Goal: Task Accomplishment & Management: Complete application form

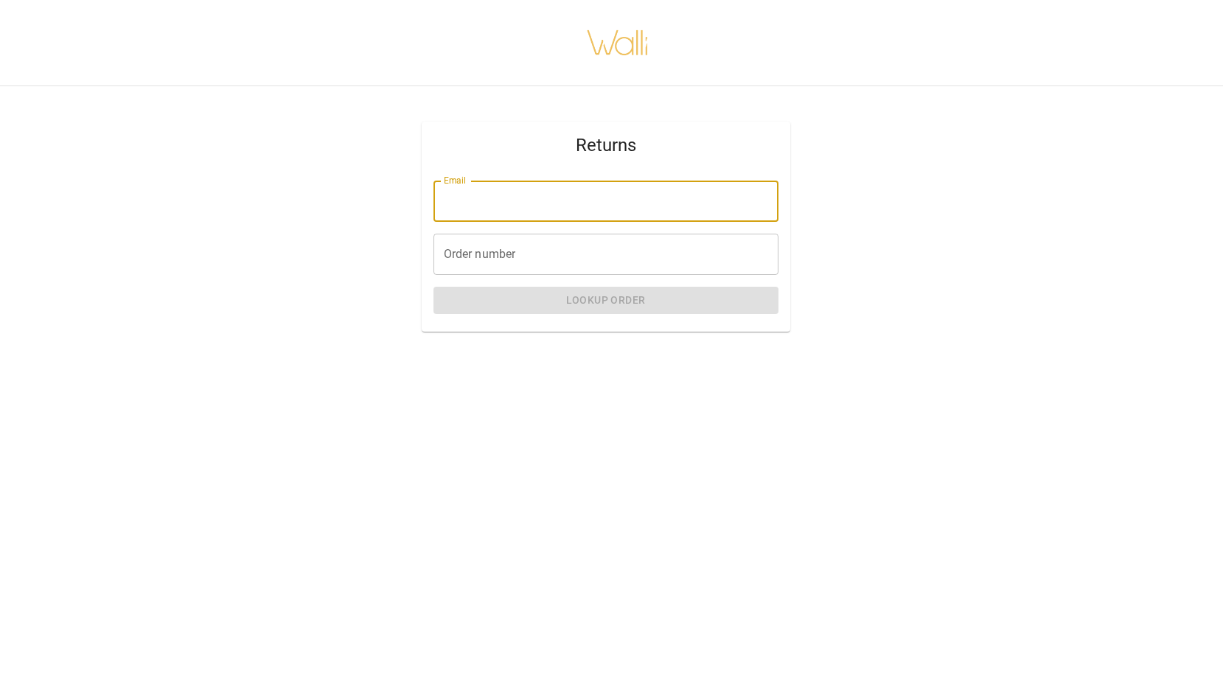
click at [492, 190] on input "Email" at bounding box center [606, 201] width 345 height 41
type input "**********"
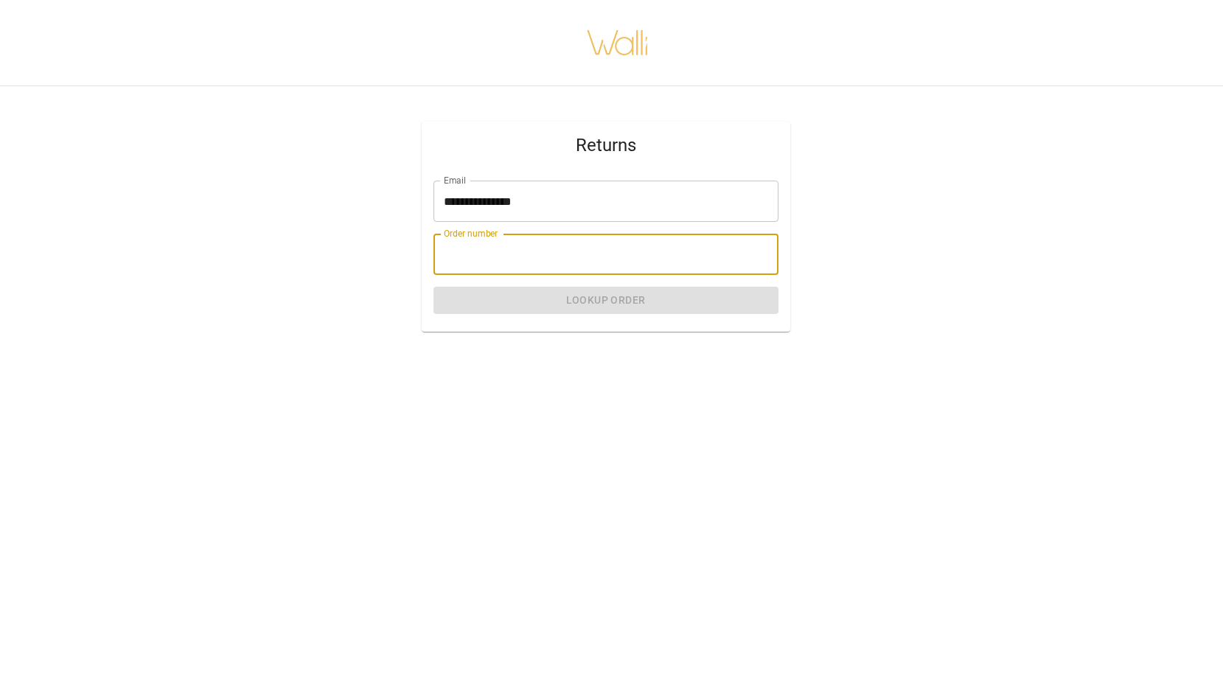
click at [523, 255] on input "Order number" at bounding box center [606, 254] width 345 height 41
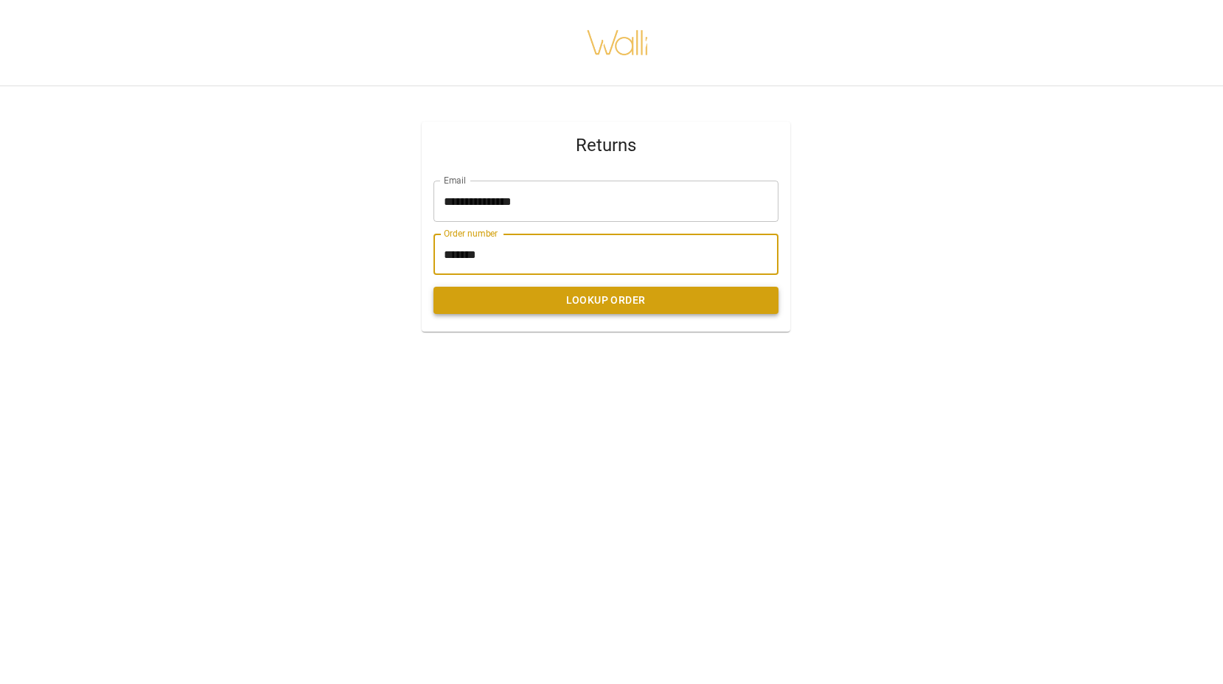
type input "*******"
click at [530, 305] on button "Lookup Order" at bounding box center [606, 300] width 345 height 27
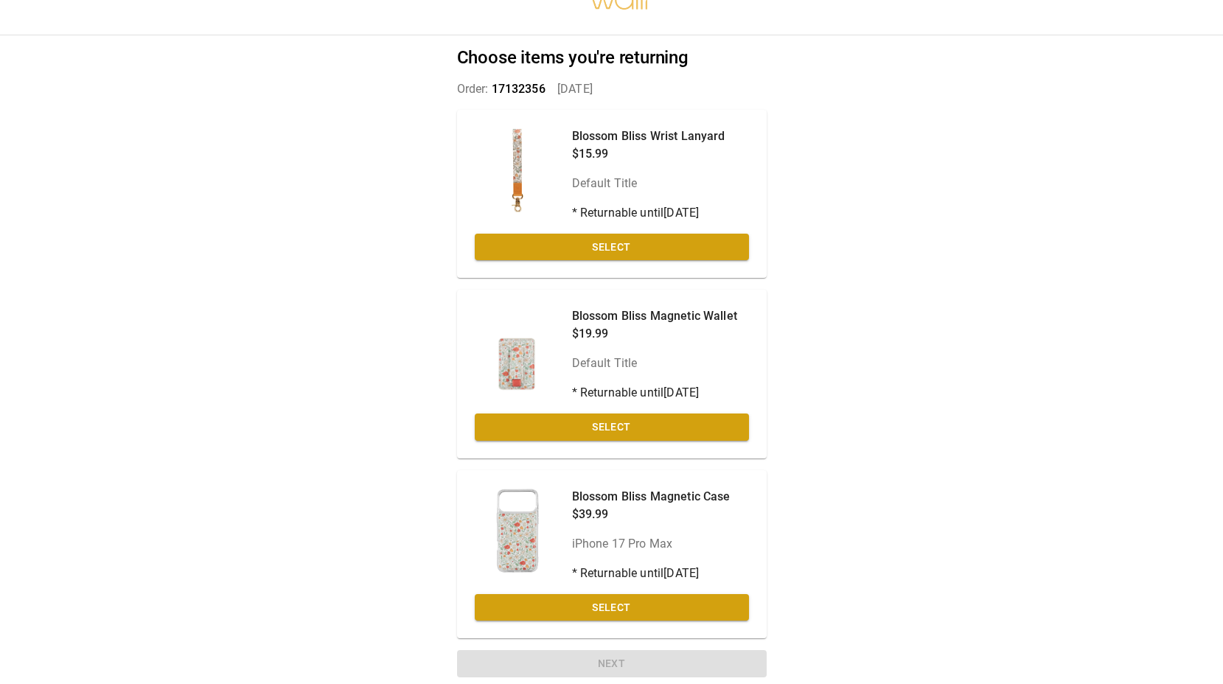
scroll to position [52, 0]
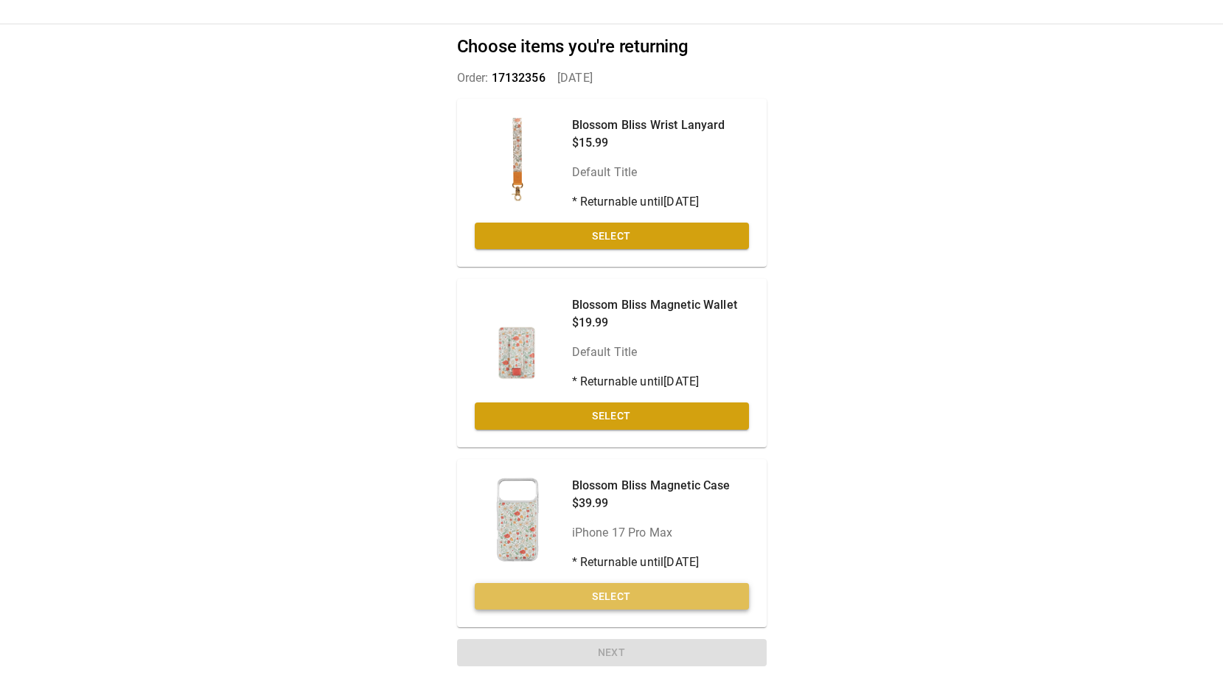
click at [625, 603] on button "Select" at bounding box center [612, 596] width 274 height 27
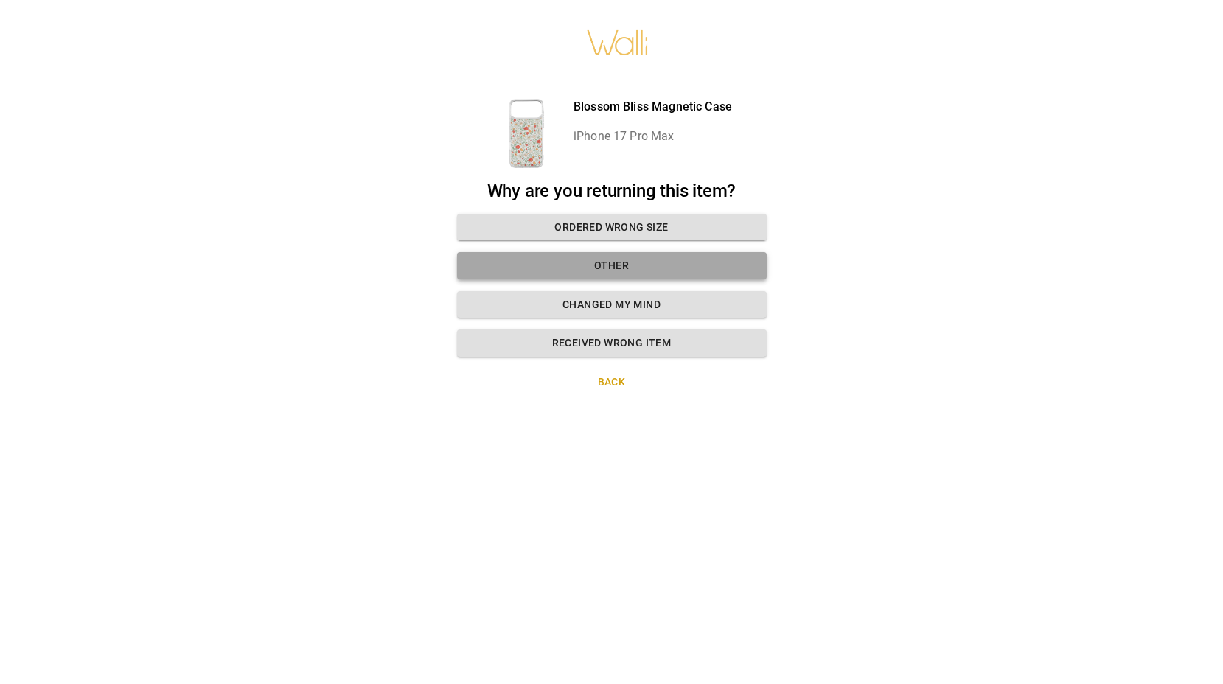
click at [605, 265] on button "Other" at bounding box center [612, 265] width 310 height 27
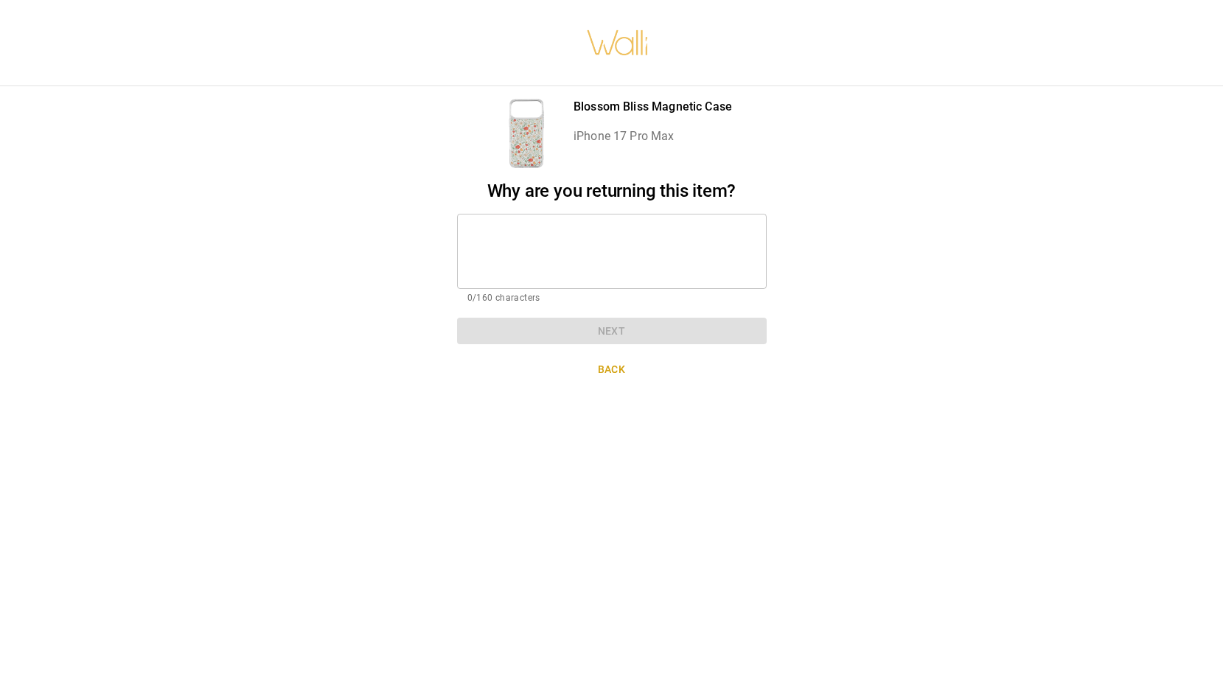
click at [598, 248] on textarea at bounding box center [612, 251] width 289 height 51
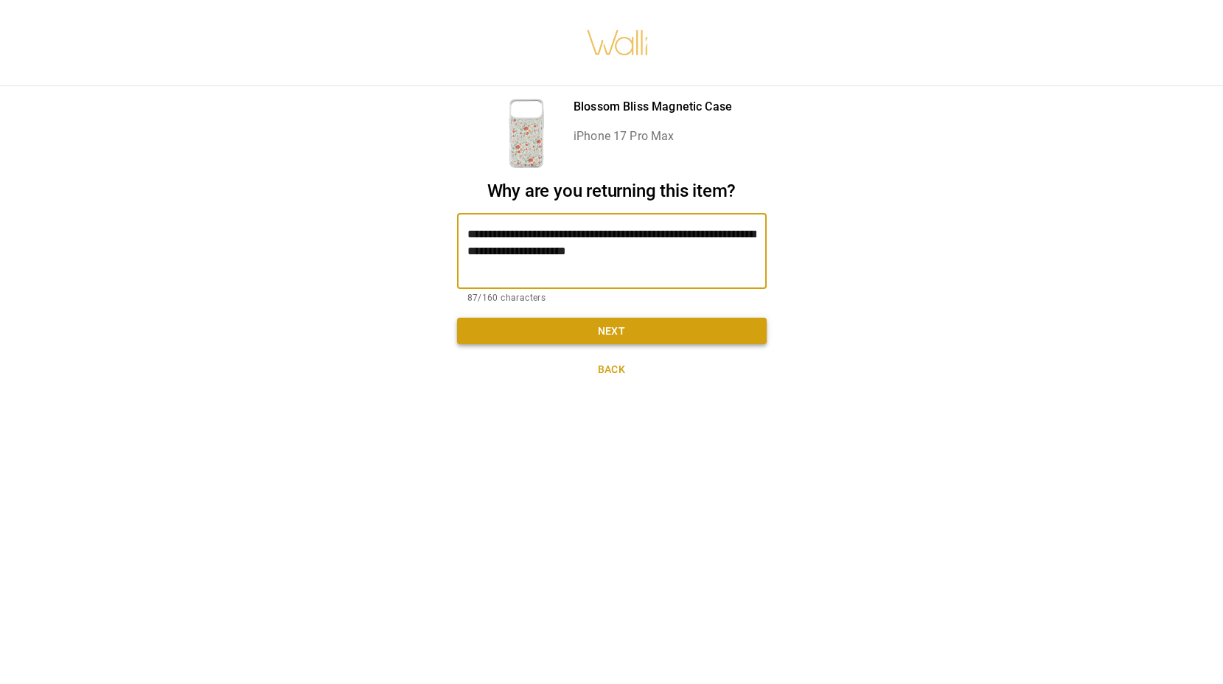
type textarea "**********"
click at [613, 333] on button "Next" at bounding box center [612, 331] width 310 height 27
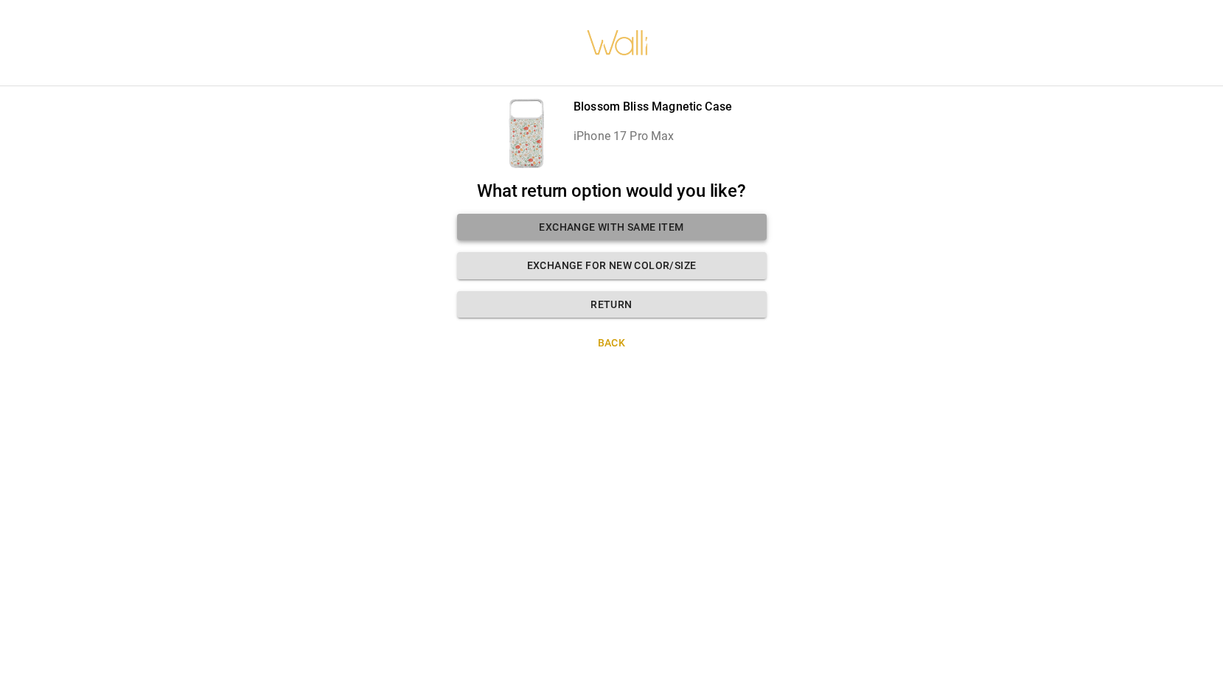
click at [590, 229] on button "Exchange with same item" at bounding box center [612, 227] width 310 height 27
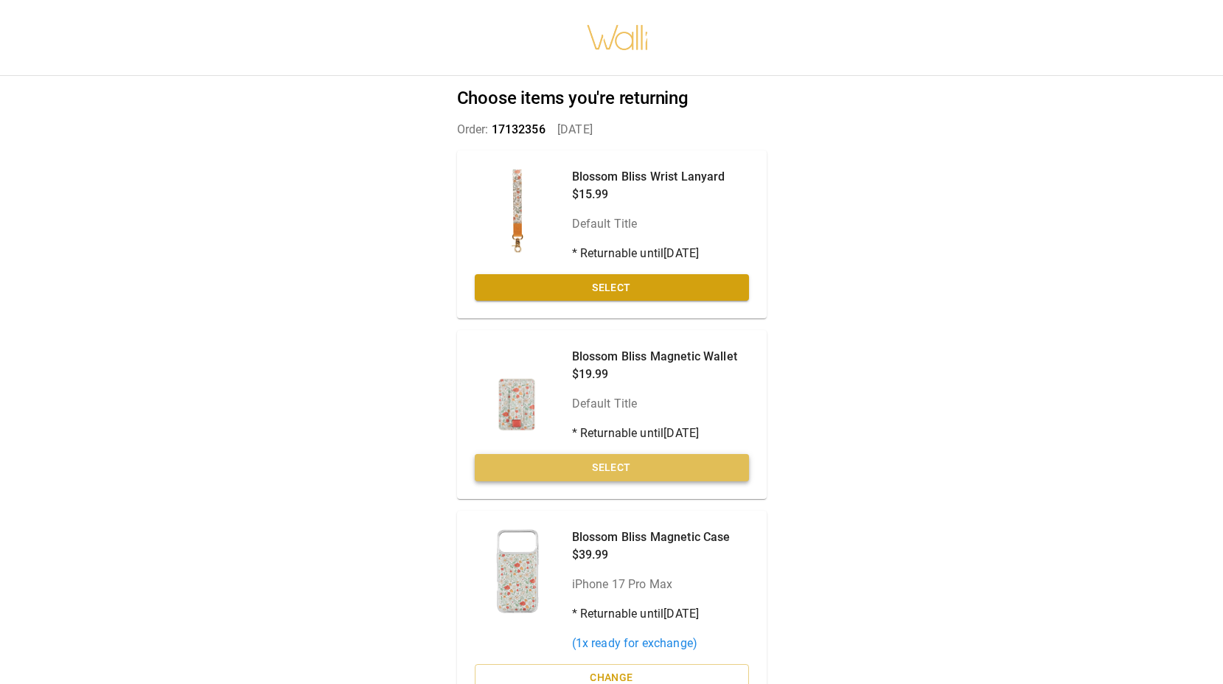
click at [684, 475] on button "Select" at bounding box center [612, 467] width 274 height 27
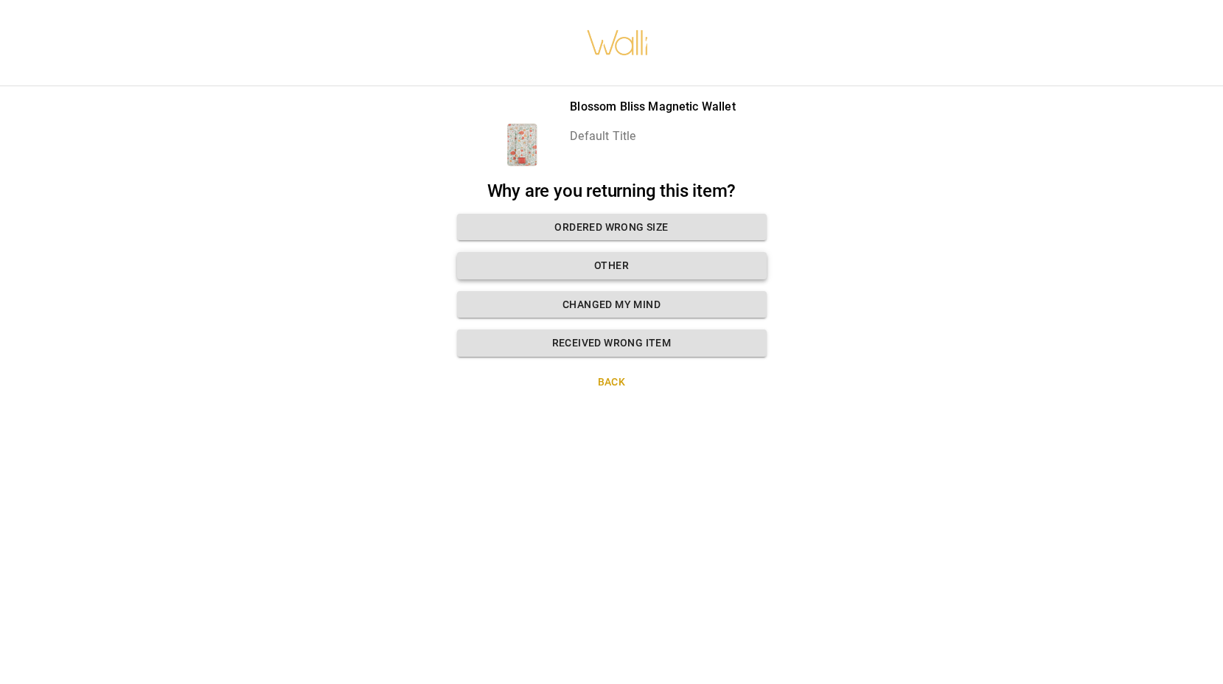
click at [630, 262] on button "Other" at bounding box center [612, 265] width 310 height 27
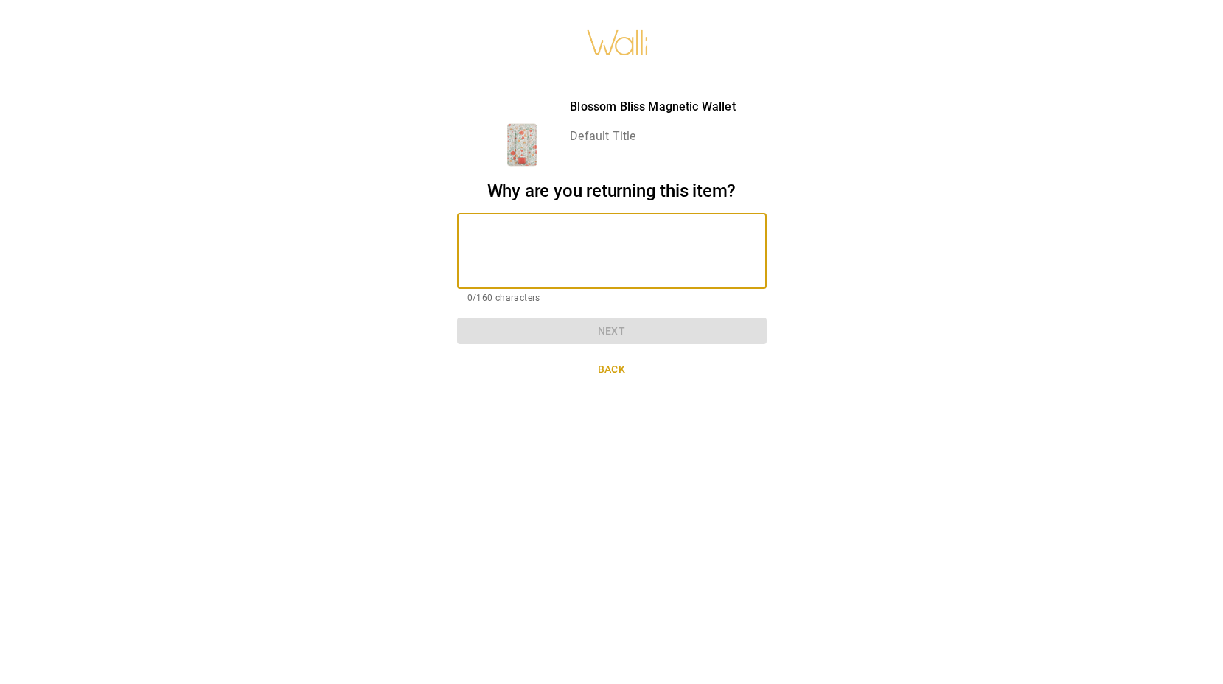
click at [630, 262] on textarea at bounding box center [612, 251] width 289 height 51
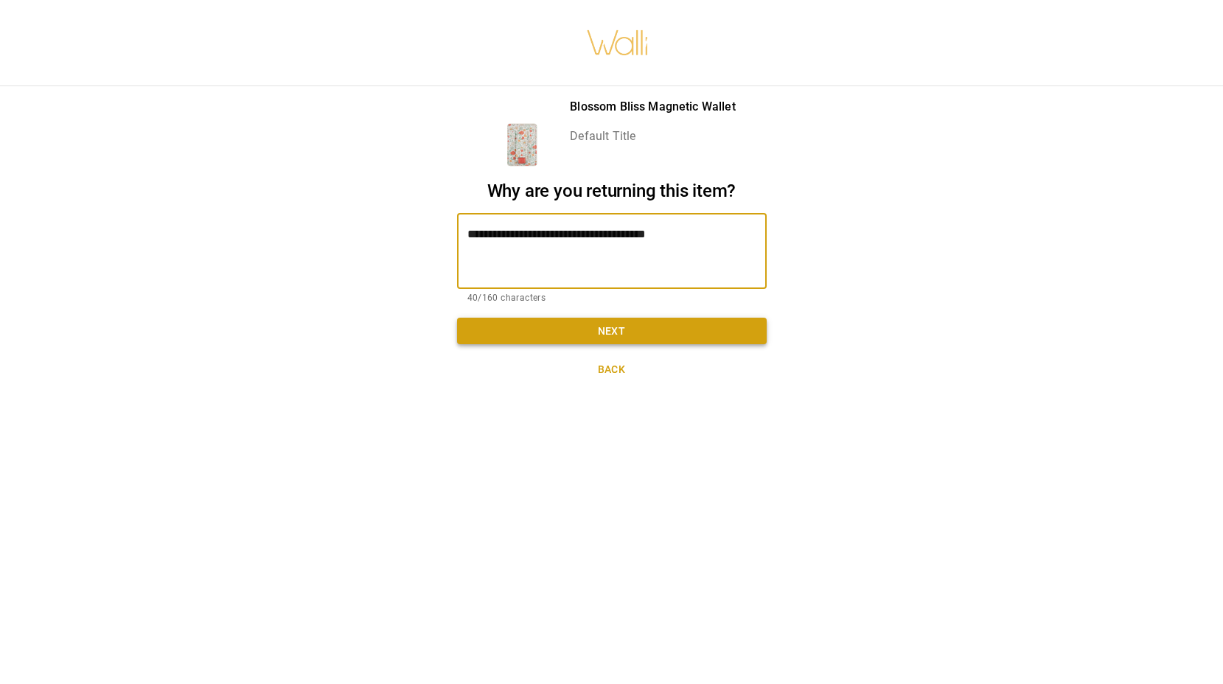
type textarea "**********"
click at [611, 336] on button "Next" at bounding box center [612, 331] width 310 height 27
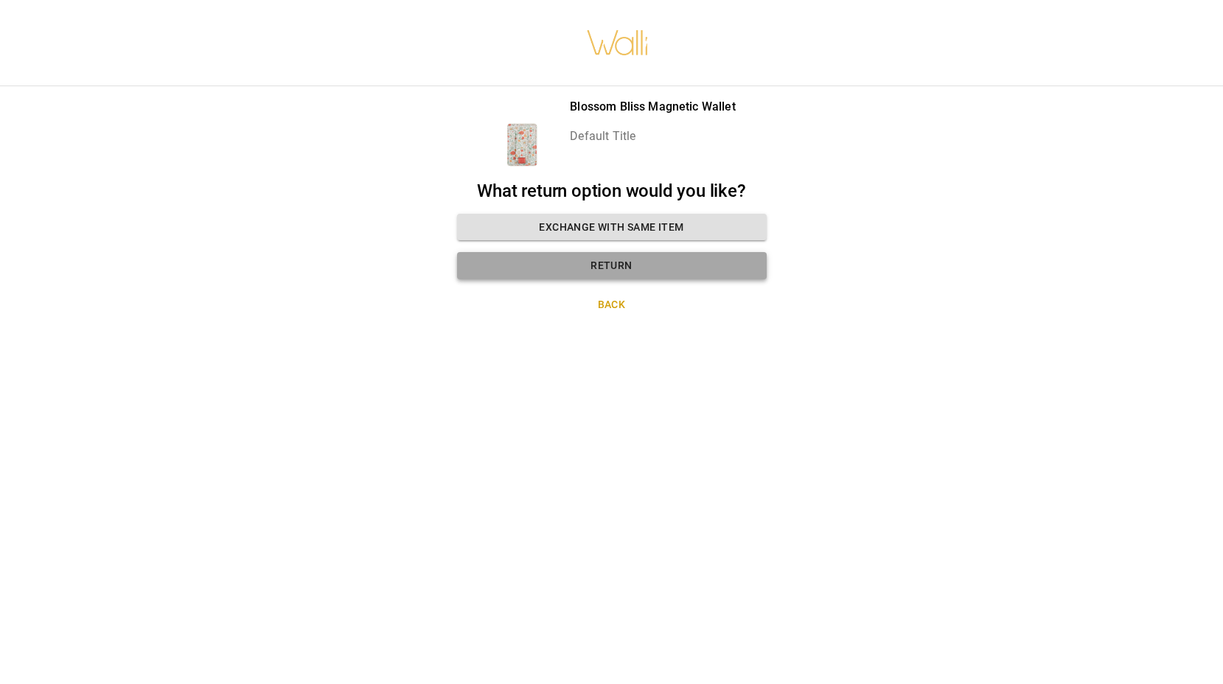
click at [624, 274] on button "Return" at bounding box center [612, 265] width 310 height 27
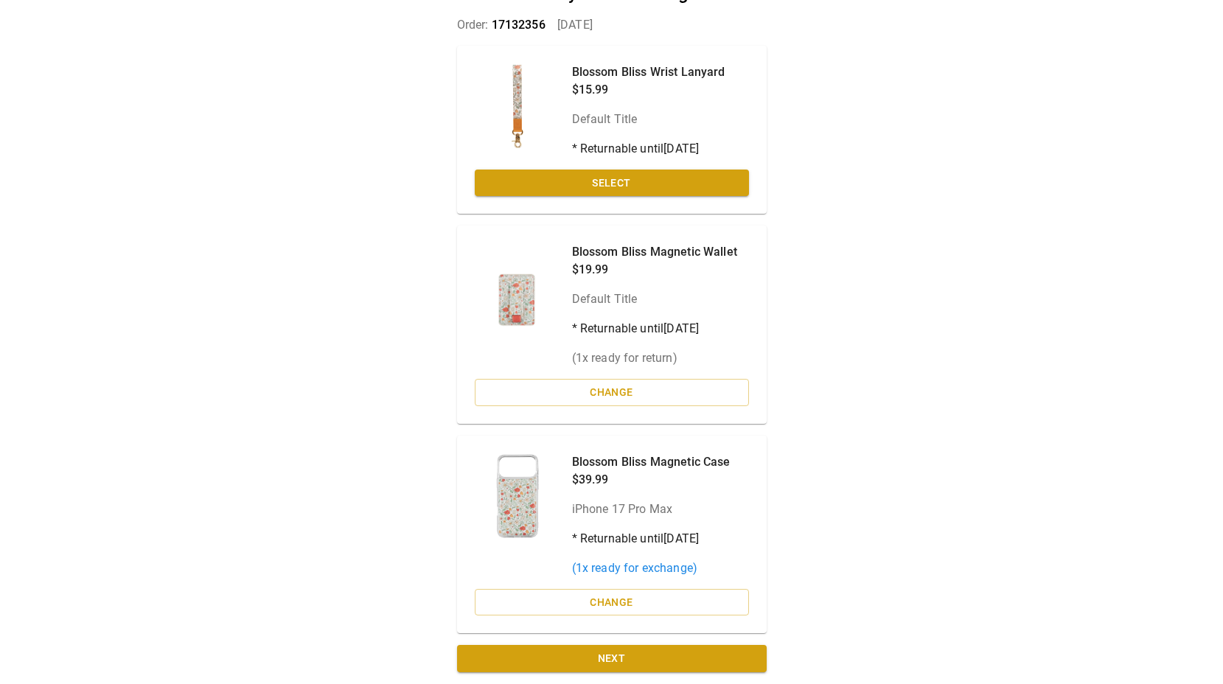
scroll to position [111, 0]
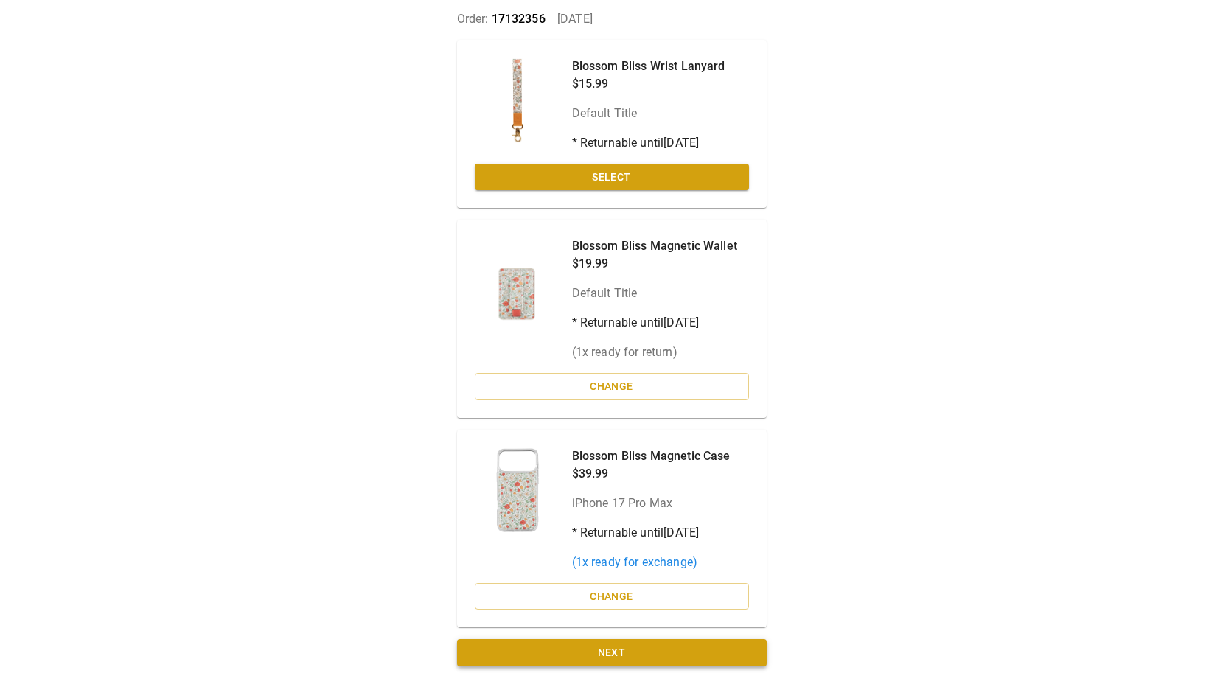
click at [637, 650] on button "Next" at bounding box center [612, 652] width 310 height 27
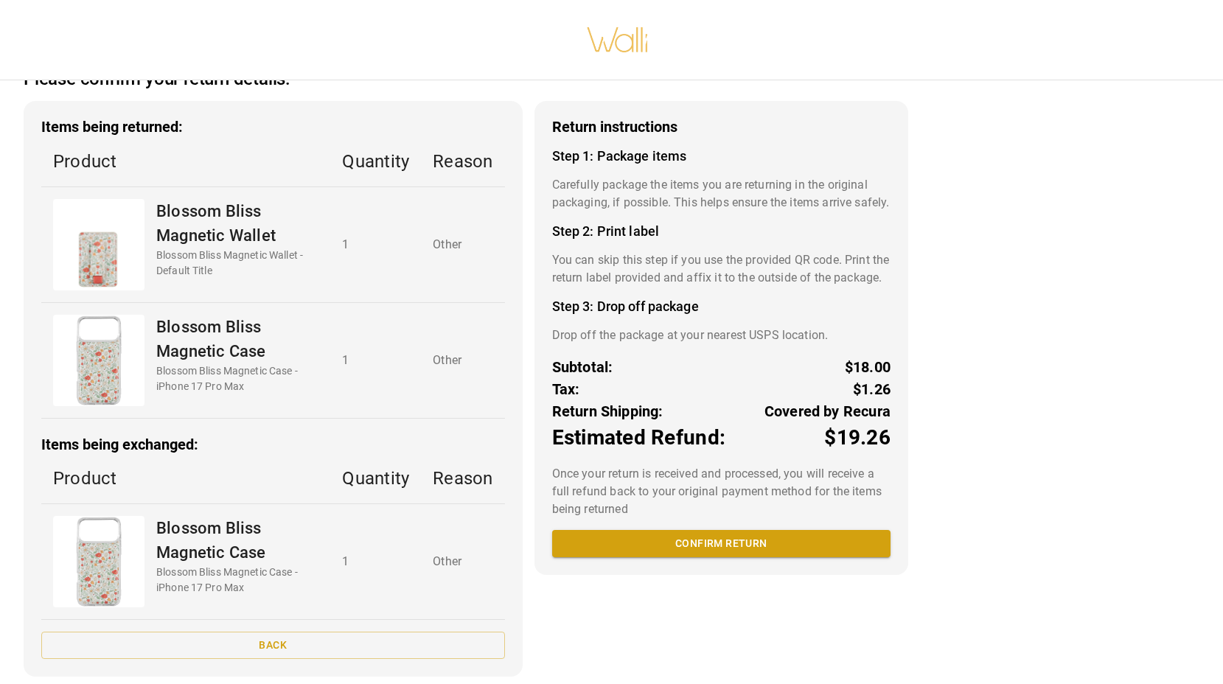
scroll to position [51, 0]
